Goal: Information Seeking & Learning: Find specific fact

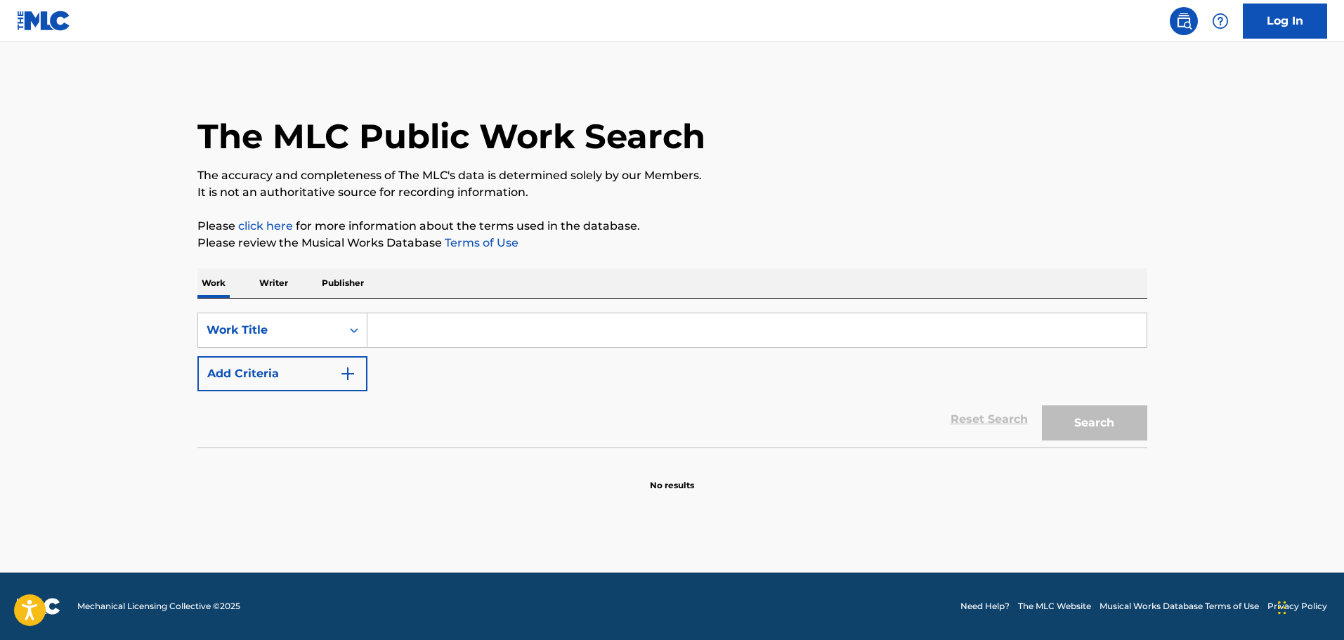
click at [448, 339] on input "Search Form" at bounding box center [757, 330] width 779 height 34
click at [1042, 405] on button "Search" at bounding box center [1094, 422] width 105 height 35
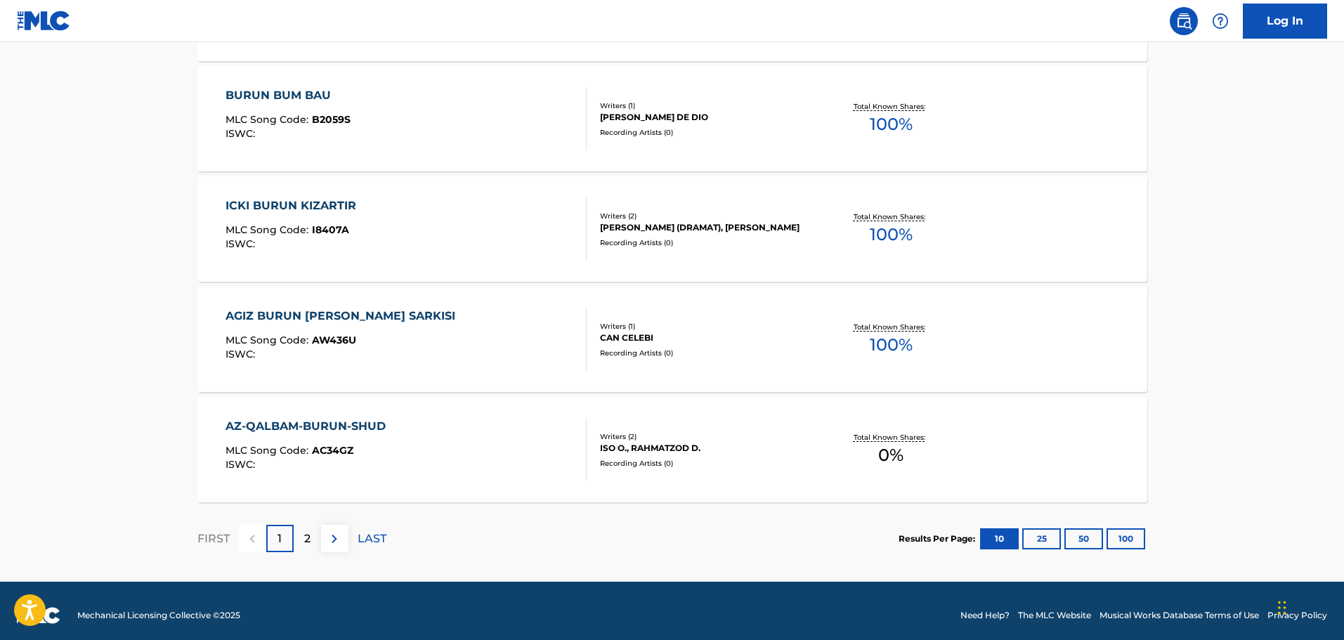
scroll to position [1080, 0]
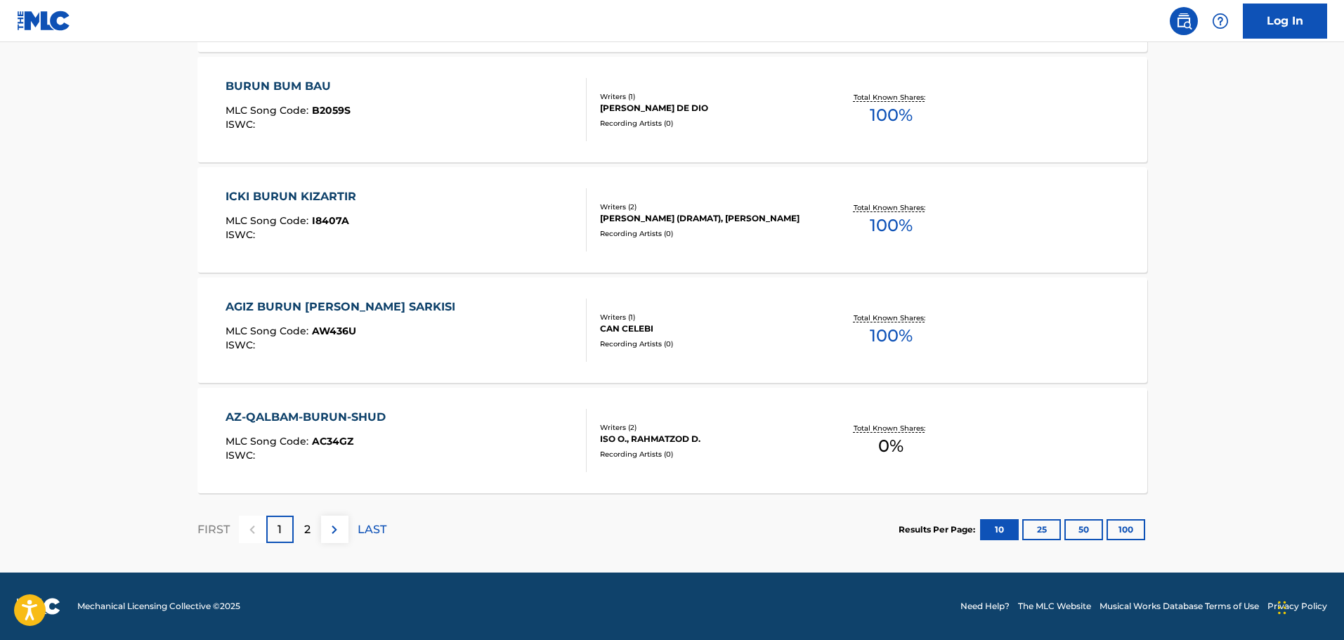
click at [330, 534] on img at bounding box center [334, 529] width 17 height 17
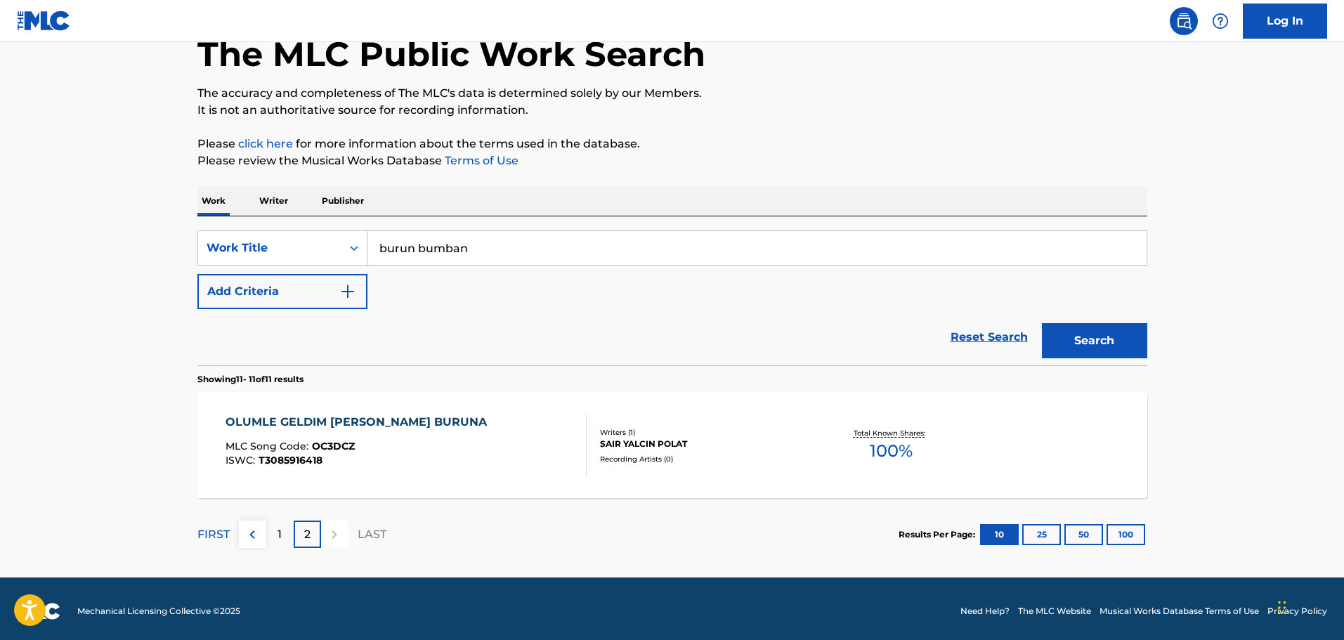
scroll to position [87, 0]
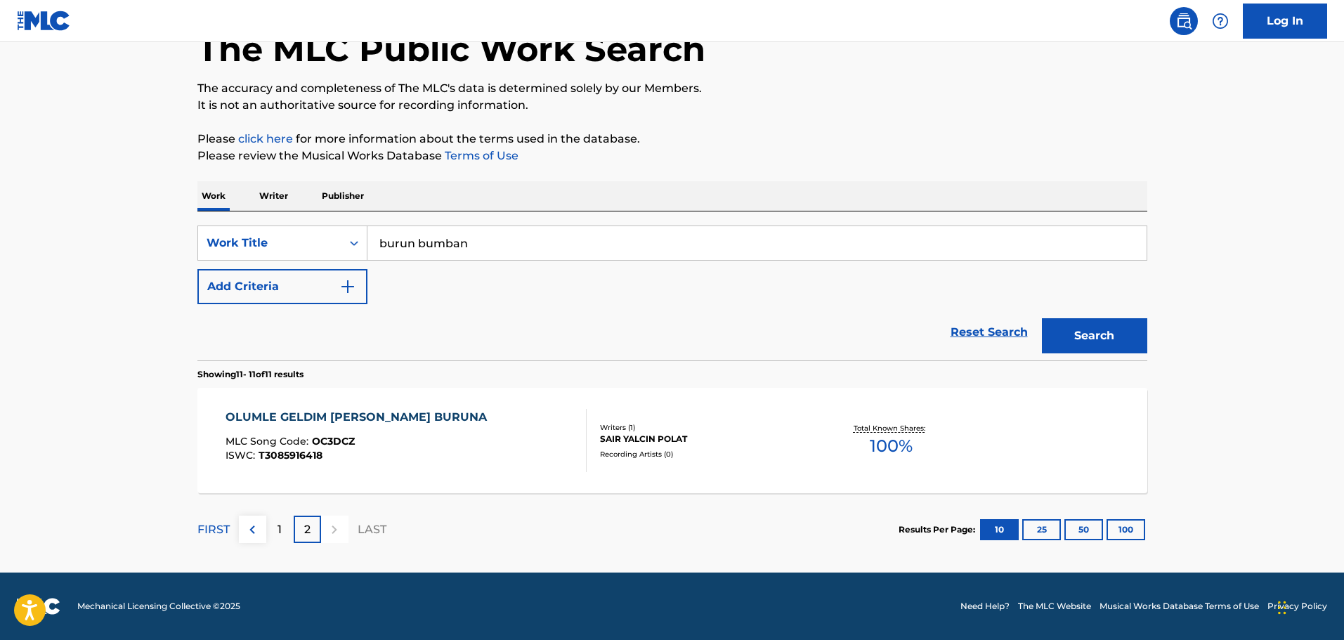
click at [287, 530] on div "1" at bounding box center [279, 529] width 27 height 27
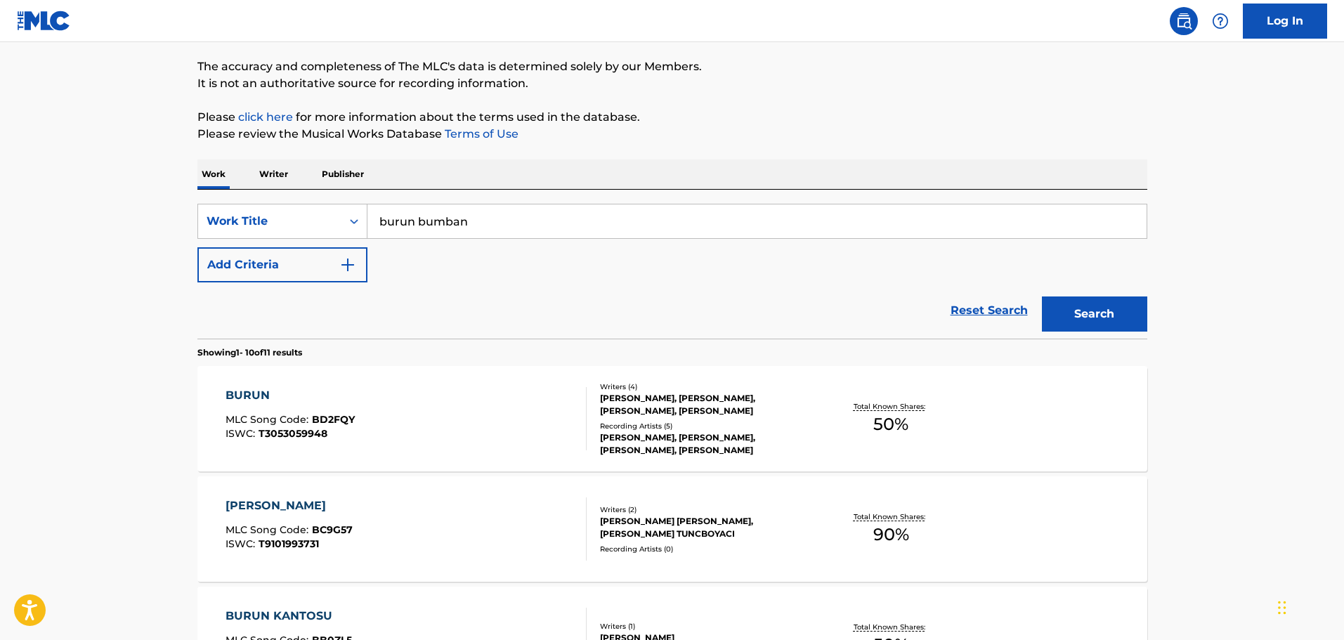
scroll to position [211, 0]
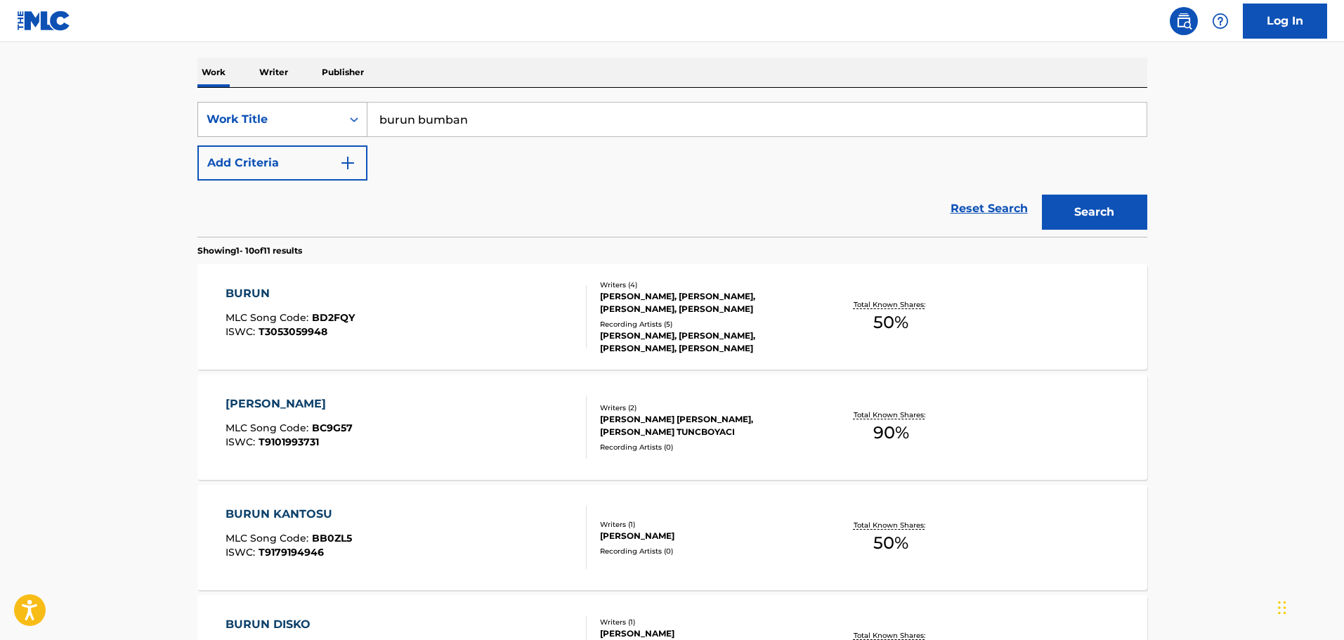
drag, startPoint x: 494, startPoint y: 126, endPoint x: 343, endPoint y: 119, distance: 151.3
click at [343, 119] on div "SearchWithCriteria029444ba-b206-46d9-9923-5ce0ede8fbe7 Work Title burun bumban" at bounding box center [672, 119] width 950 height 35
type input "no puedo amarte menos"
click at [1042, 195] on button "Search" at bounding box center [1094, 212] width 105 height 35
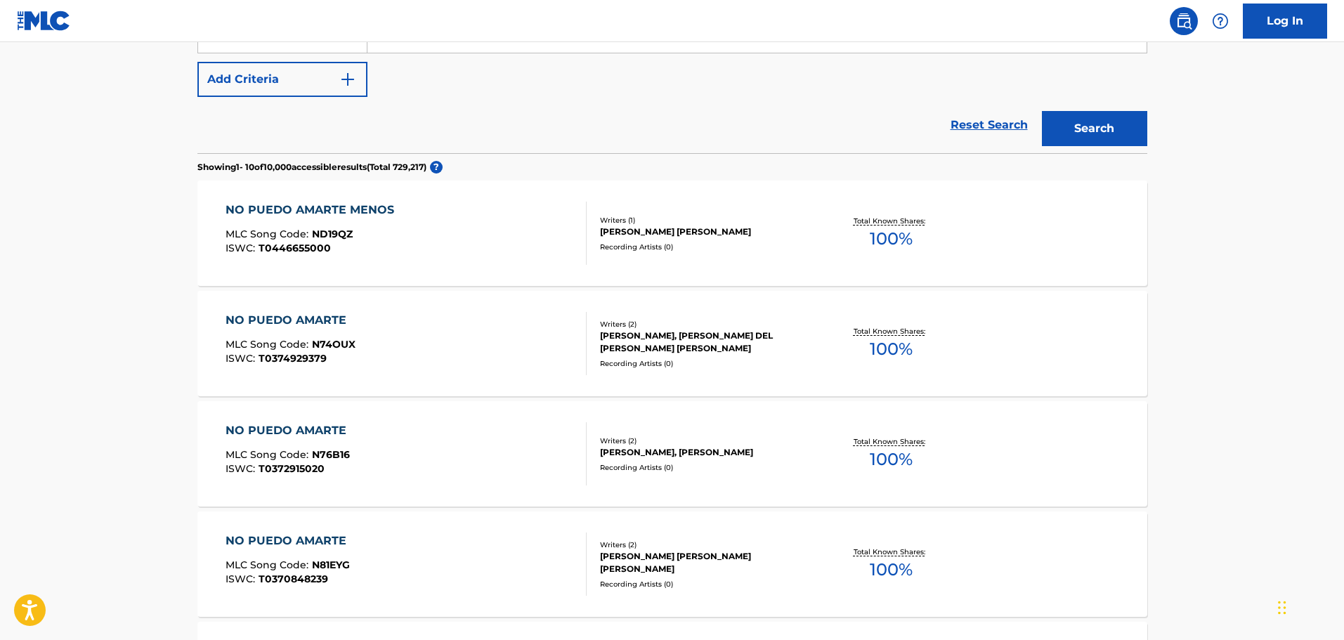
scroll to position [281, 0]
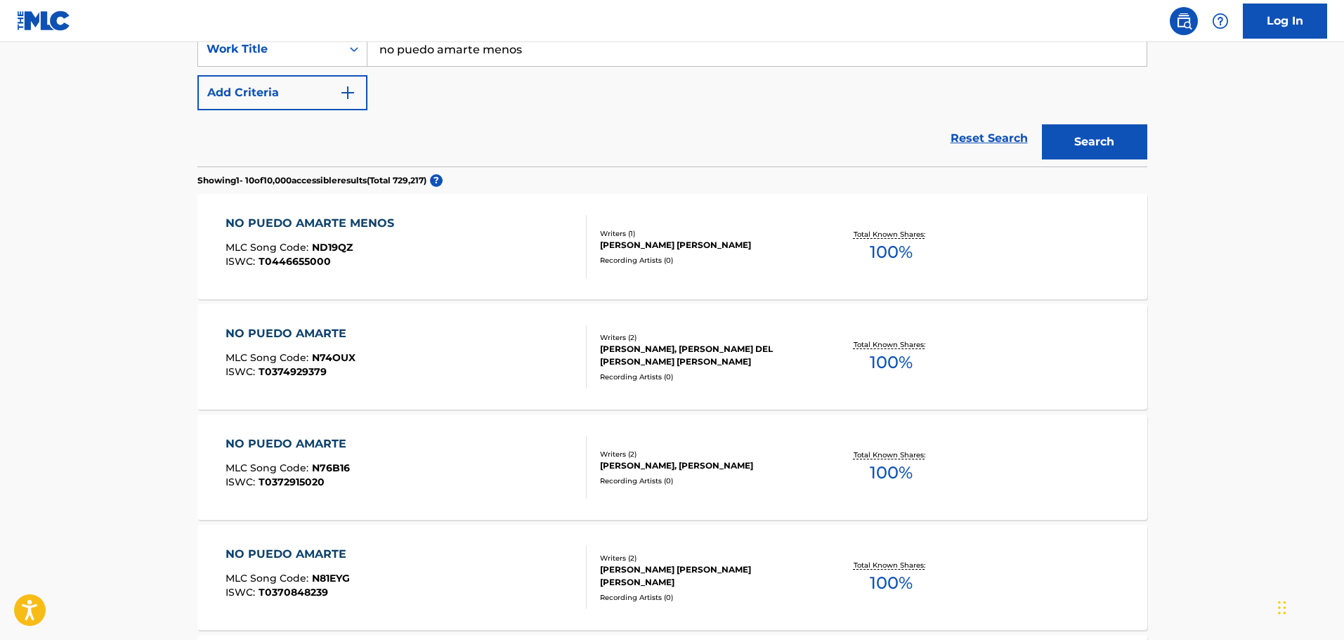
click at [399, 212] on div "NO PUEDO AMARTE MENOS MLC Song Code : ND19QZ ISWC : T0446655000 Writers ( 1 ) […" at bounding box center [672, 246] width 950 height 105
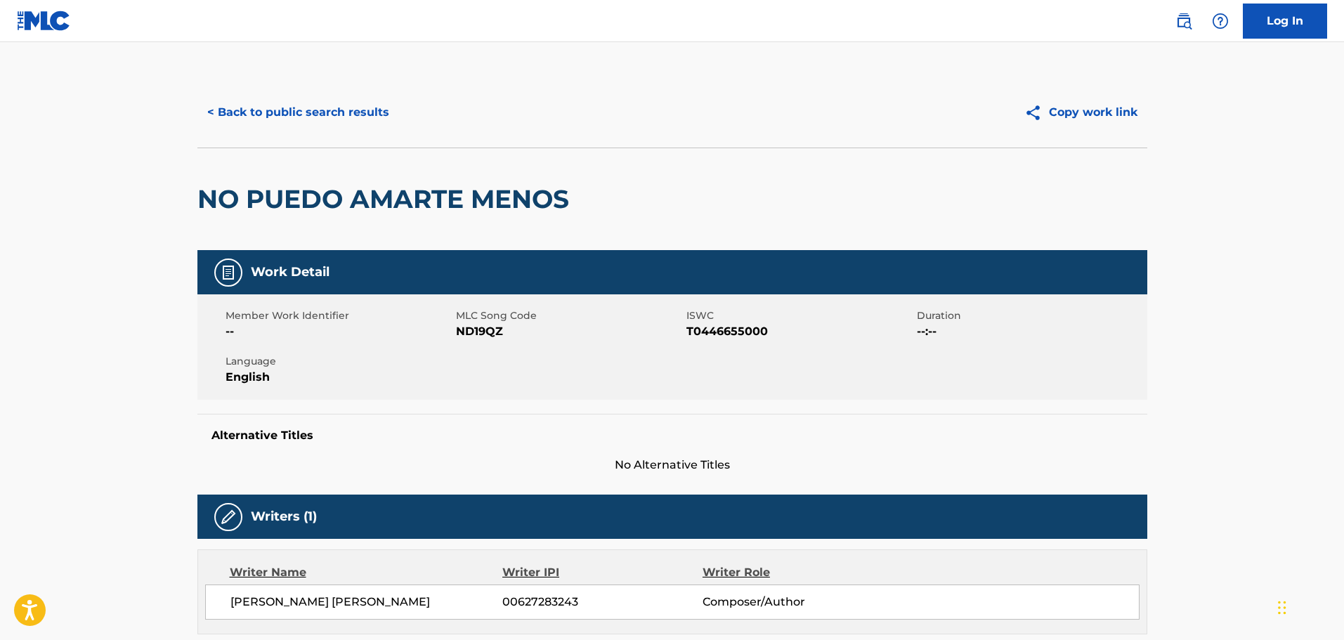
click at [304, 116] on button "< Back to public search results" at bounding box center [298, 112] width 202 height 35
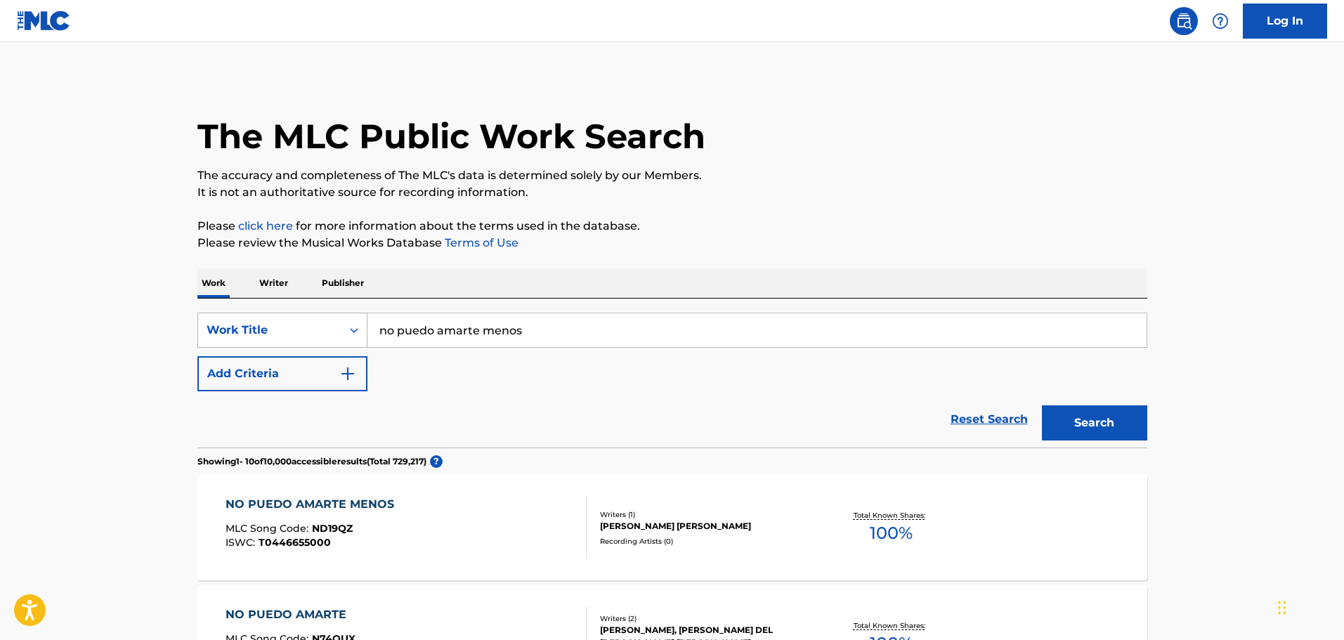
drag, startPoint x: 539, startPoint y: 334, endPoint x: 345, endPoint y: 327, distance: 194.1
click at [345, 327] on div "SearchWithCriteria029444ba-b206-46d9-9923-5ce0ede8fbe7 Work Title no puedo amar…" at bounding box center [672, 330] width 950 height 35
